Goal: Navigation & Orientation: Find specific page/section

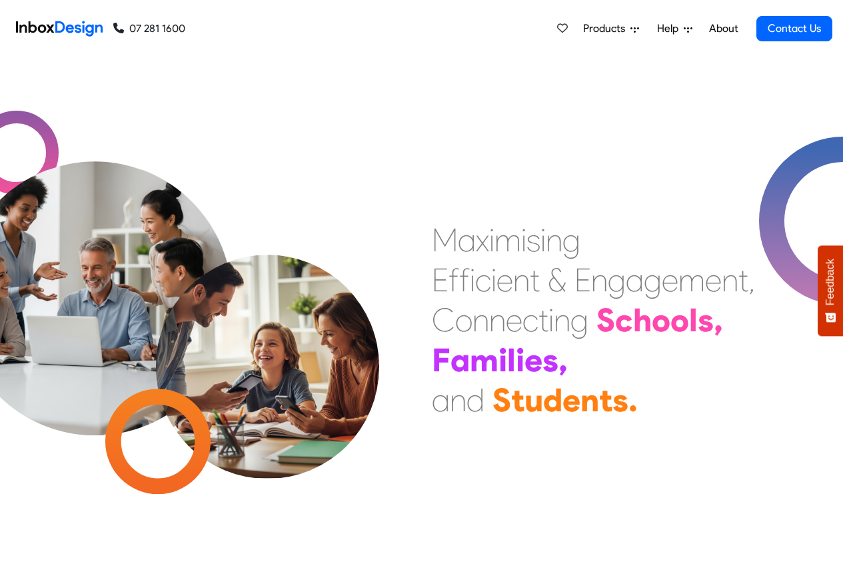
click at [724, 27] on link "About" at bounding box center [723, 28] width 37 height 27
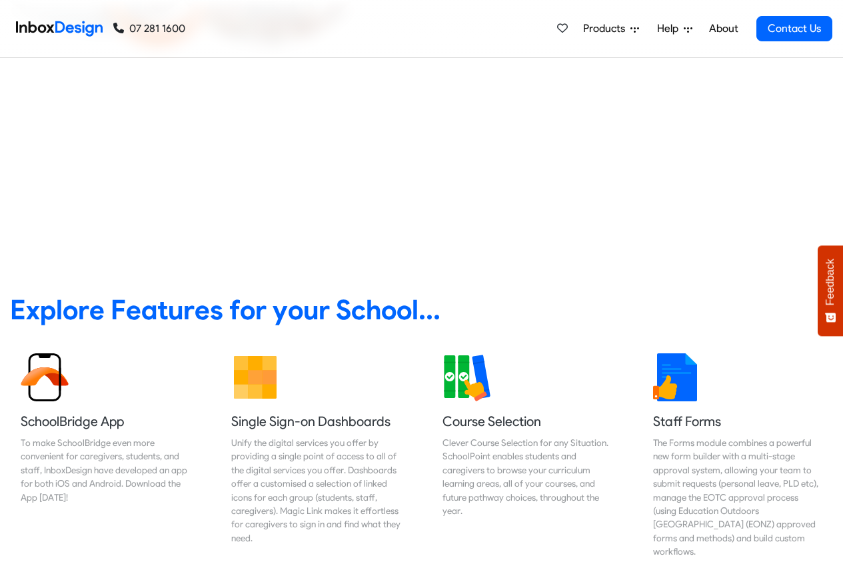
scroll to position [80, 0]
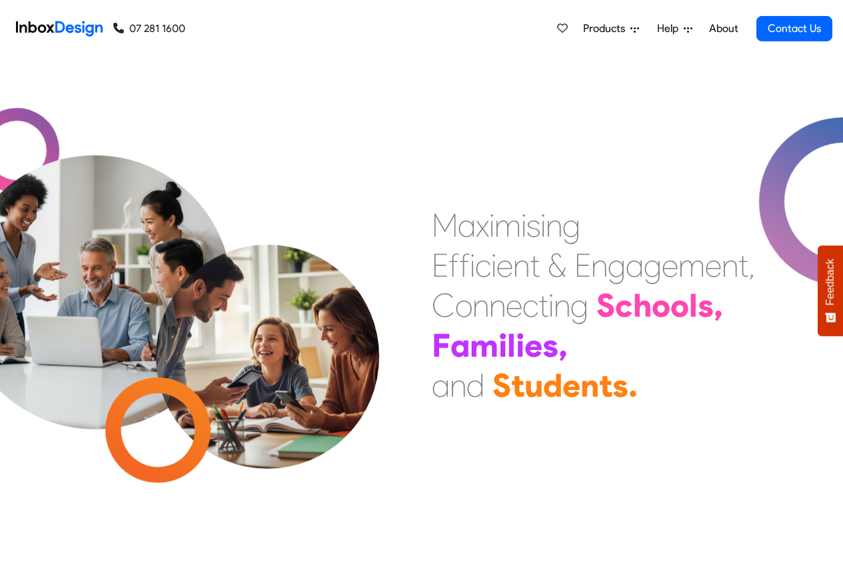
scroll to position [82, 0]
